Goal: Check status

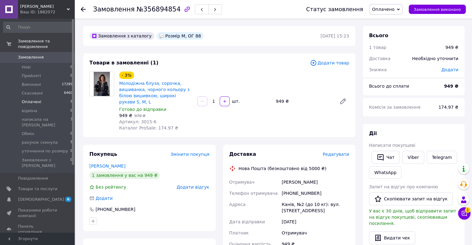
click at [30, 99] on span "Оплачені" at bounding box center [32, 102] width 20 height 6
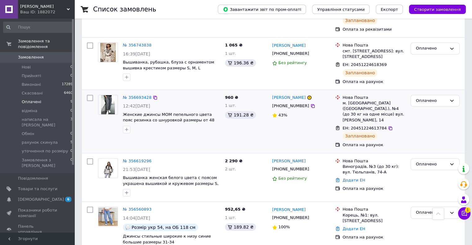
scroll to position [345, 0]
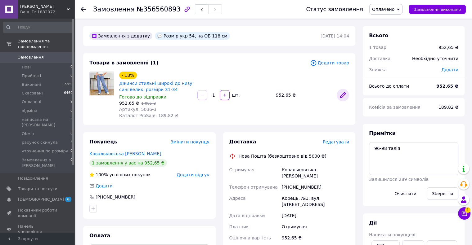
click at [340, 95] on icon at bounding box center [342, 94] width 7 height 7
